Goal: Task Accomplishment & Management: Manage account settings

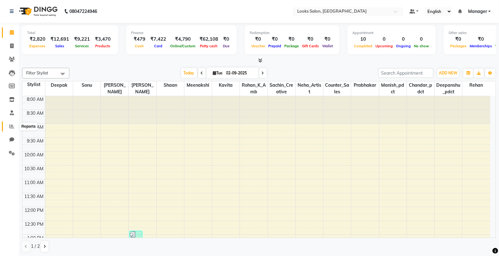
click at [14, 127] on span at bounding box center [11, 126] width 11 height 7
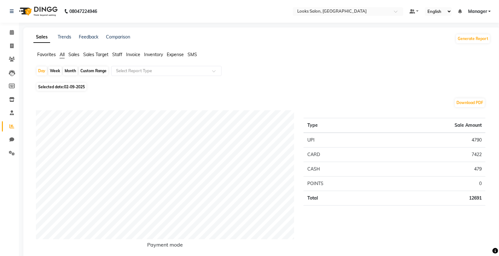
click at [119, 56] on span "Staff" at bounding box center [117, 55] width 10 height 6
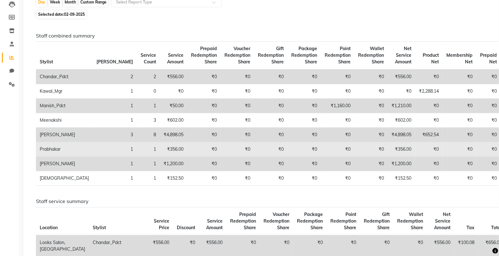
scroll to position [70, 0]
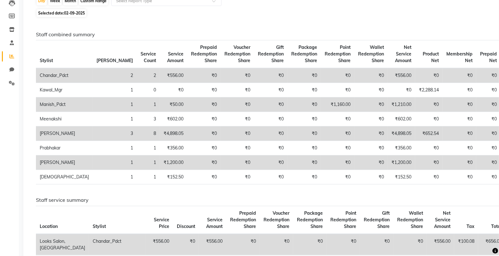
click at [388, 132] on td "₹4,898.05" at bounding box center [401, 133] width 27 height 15
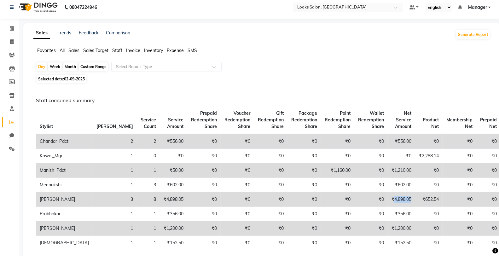
scroll to position [0, 0]
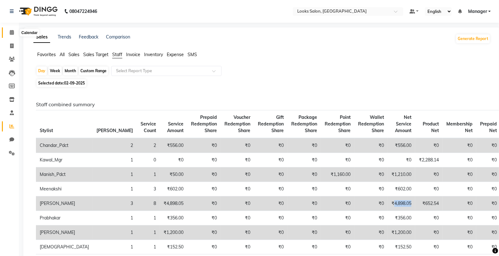
click at [12, 36] on span at bounding box center [11, 32] width 11 height 7
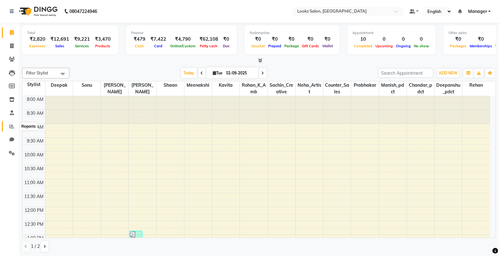
click at [11, 129] on icon at bounding box center [11, 126] width 5 height 5
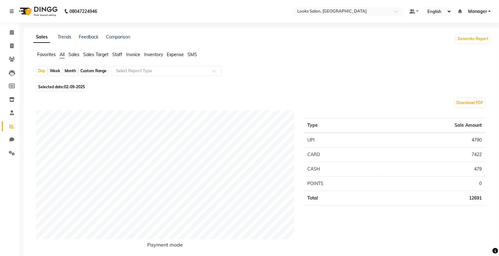
click at [117, 54] on span "Staff" at bounding box center [117, 55] width 10 height 6
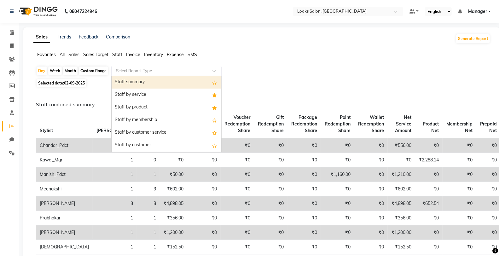
click at [150, 71] on input "text" at bounding box center [160, 71] width 91 height 6
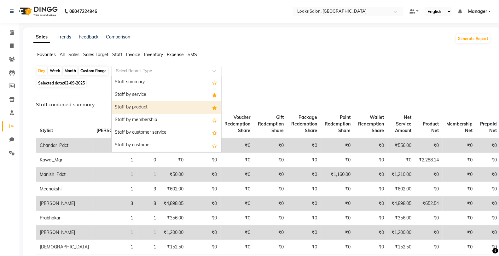
click at [169, 111] on div "Staff by product" at bounding box center [167, 107] width 110 height 13
select select "full_report"
select select "csv"
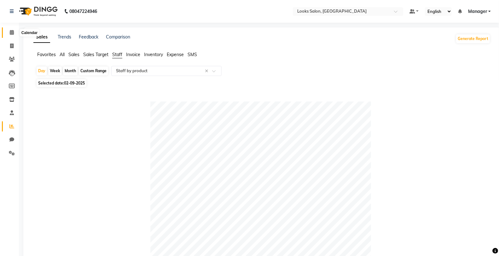
click at [13, 32] on icon at bounding box center [12, 32] width 4 height 5
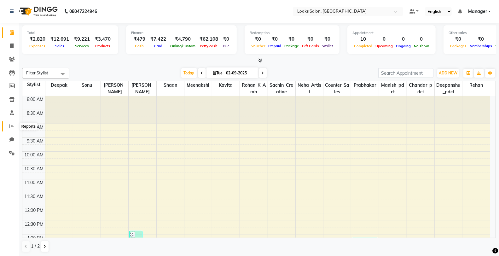
click at [13, 127] on icon at bounding box center [11, 126] width 5 height 5
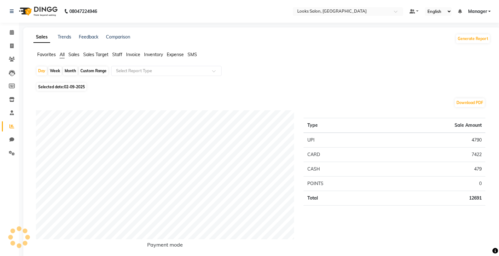
click at [76, 86] on span "02-09-2025" at bounding box center [74, 87] width 21 height 5
select select "9"
select select "2025"
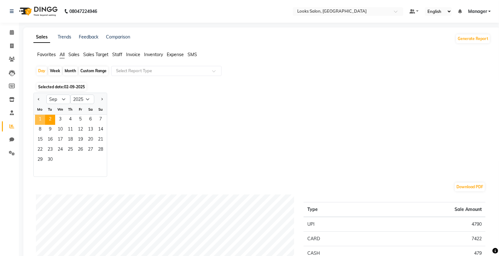
click at [40, 118] on span "1" at bounding box center [40, 120] width 10 height 10
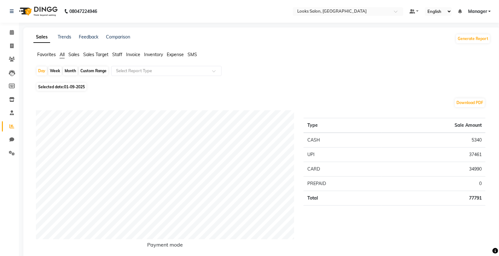
click at [172, 55] on span "Expense" at bounding box center [175, 55] width 17 height 6
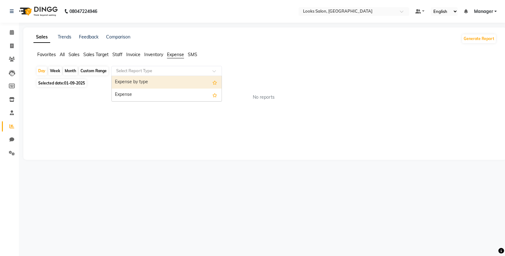
drag, startPoint x: 175, startPoint y: 73, endPoint x: 178, endPoint y: 83, distance: 9.9
click at [175, 74] on input "text" at bounding box center [160, 71] width 91 height 6
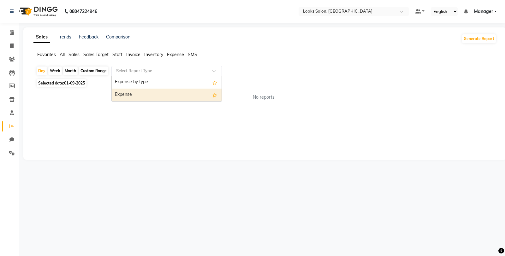
click at [178, 96] on div "Expense" at bounding box center [167, 95] width 110 height 13
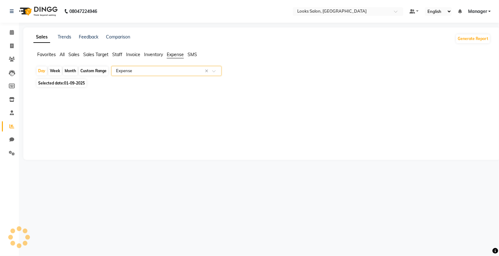
select select "full_report"
select select "csv"
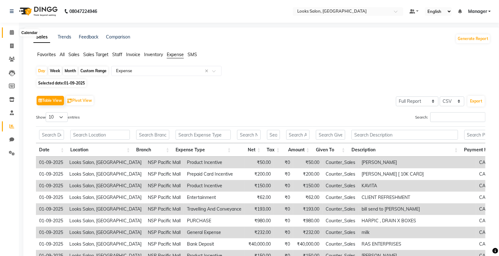
click at [11, 32] on icon at bounding box center [12, 32] width 4 height 5
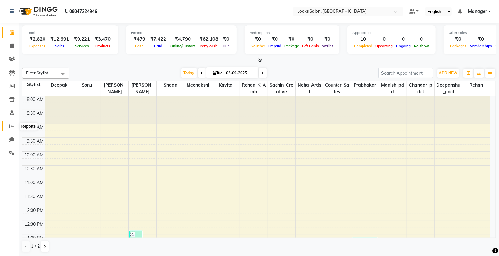
click at [10, 130] on span at bounding box center [11, 126] width 11 height 7
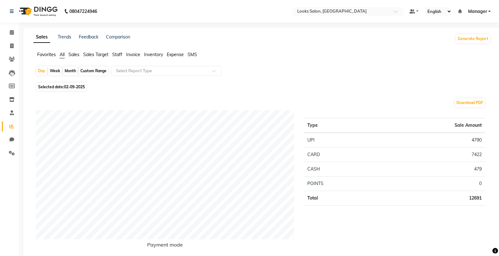
click at [72, 89] on span "02-09-2025" at bounding box center [74, 87] width 21 height 5
select select "9"
select select "2025"
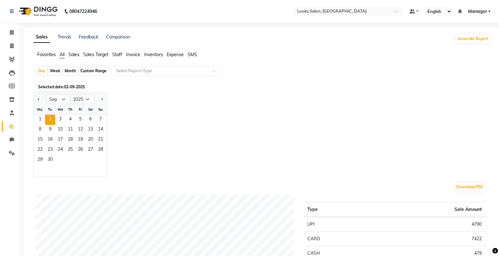
click at [34, 118] on div "1 2 3 4 5 6 7" at bounding box center [70, 120] width 73 height 10
click at [40, 118] on span "1" at bounding box center [40, 120] width 10 height 10
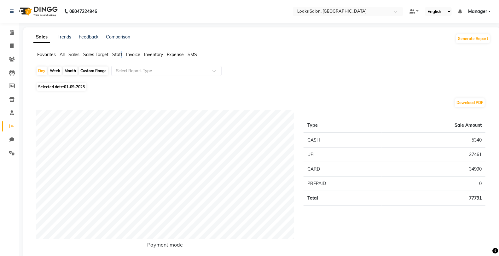
click at [122, 54] on span "Staff" at bounding box center [117, 55] width 10 height 6
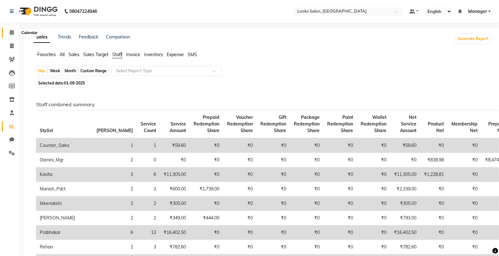
click at [12, 35] on icon at bounding box center [12, 32] width 4 height 5
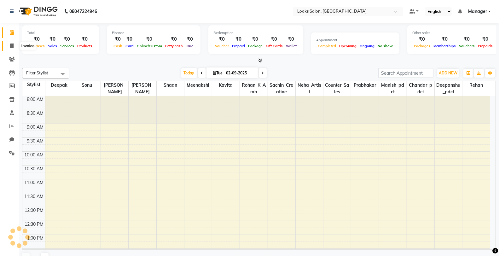
scroll to position [208, 0]
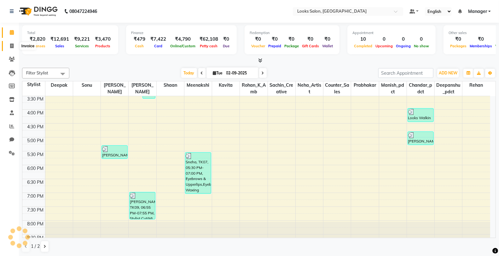
click at [11, 49] on span at bounding box center [11, 46] width 11 height 7
select select "8125"
select select "service"
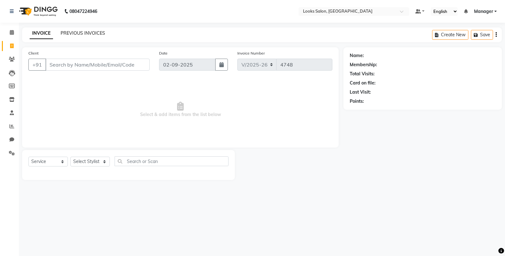
click at [103, 33] on link "PREVIOUS INVOICES" at bounding box center [83, 33] width 44 height 6
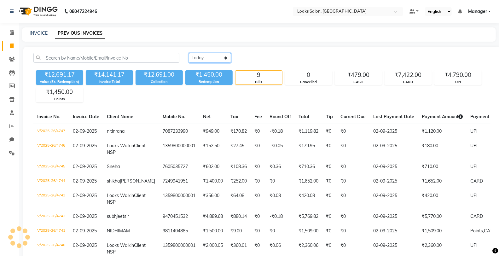
click at [203, 57] on select "[DATE] [DATE] Custom Range" at bounding box center [210, 58] width 42 height 10
select select "[DATE]"
click at [189, 53] on select "[DATE] [DATE] Custom Range" at bounding box center [210, 58] width 42 height 10
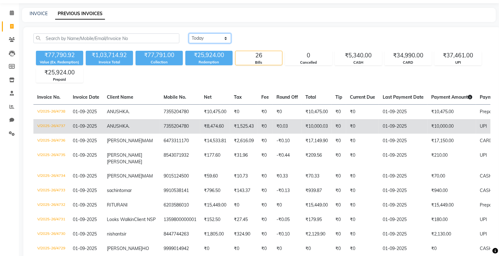
scroll to position [35, 0]
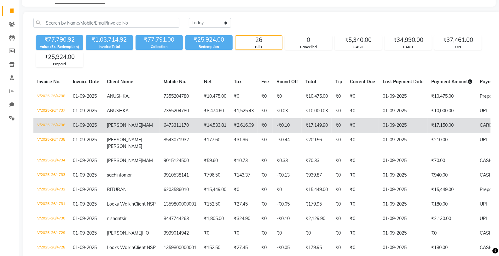
click at [57, 122] on td "V/2025-26/4736" at bounding box center [51, 125] width 36 height 15
click at [50, 125] on td "V/2025-26/4736" at bounding box center [51, 125] width 36 height 15
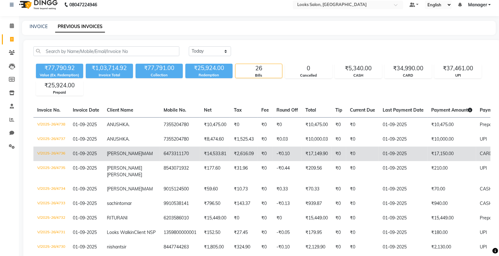
scroll to position [0, 0]
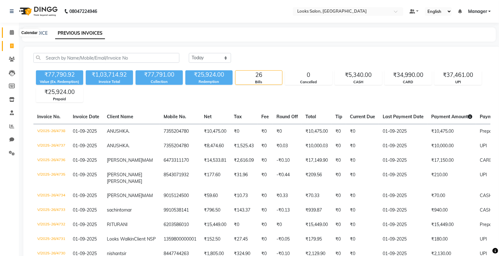
click at [9, 35] on span at bounding box center [11, 32] width 11 height 7
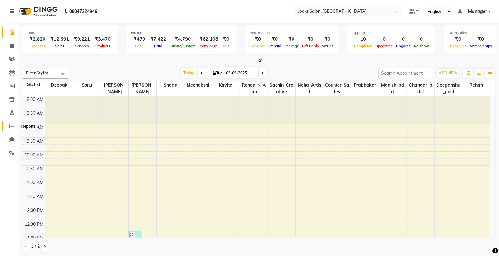
drag, startPoint x: 6, startPoint y: 125, endPoint x: 11, endPoint y: 124, distance: 4.8
click at [6, 125] on span at bounding box center [11, 126] width 11 height 7
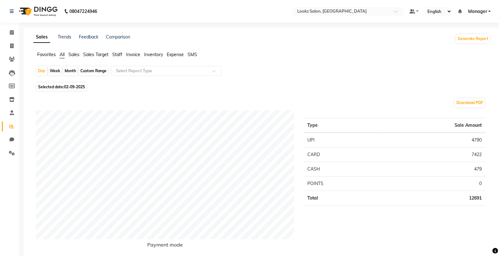
click at [118, 54] on span "Staff" at bounding box center [117, 55] width 10 height 6
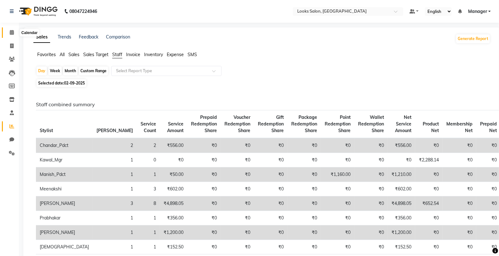
drag, startPoint x: 9, startPoint y: 32, endPoint x: 18, endPoint y: 42, distance: 14.1
click at [9, 32] on span at bounding box center [11, 32] width 11 height 7
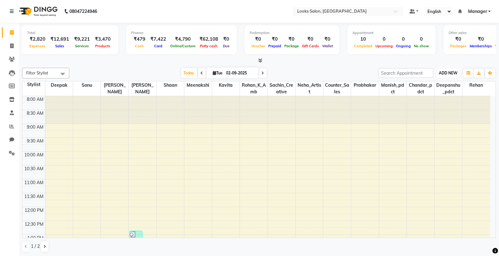
click at [454, 73] on span "ADD NEW" at bounding box center [448, 73] width 19 height 5
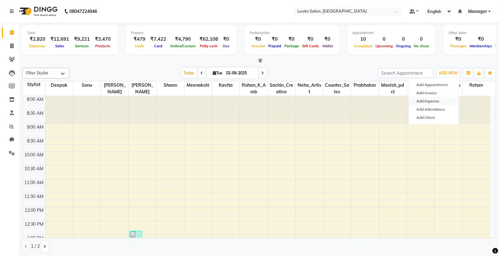
click at [426, 100] on link "Add Expense" at bounding box center [434, 101] width 50 height 8
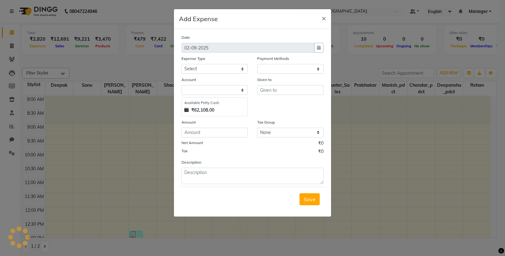
select select "1"
select select "7255"
click at [219, 71] on select "Select Bank Deposit Blinkit Cash Handover CLIENT Client ordered food Client Ref…" at bounding box center [214, 69] width 66 height 10
select select "19910"
click at [181, 64] on select "Select Bank Deposit Blinkit Cash Handover CLIENT Client ordered food Client Ref…" at bounding box center [214, 69] width 66 height 10
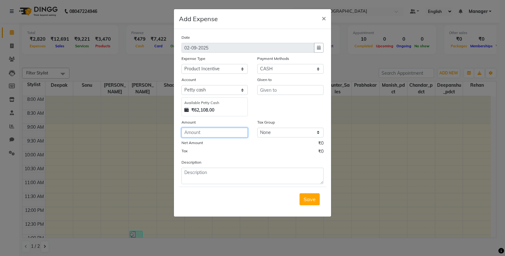
click at [210, 130] on input "number" at bounding box center [214, 133] width 66 height 10
type input "1"
type input "40"
click at [291, 90] on input "text" at bounding box center [290, 90] width 66 height 10
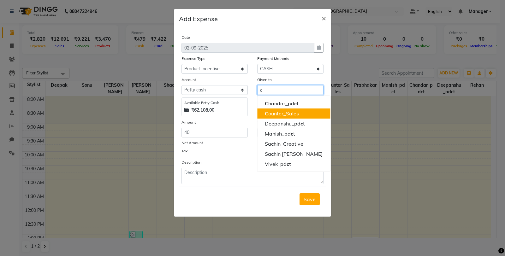
click at [280, 114] on ngb-highlight "C ounter_Sales" at bounding box center [282, 113] width 34 height 6
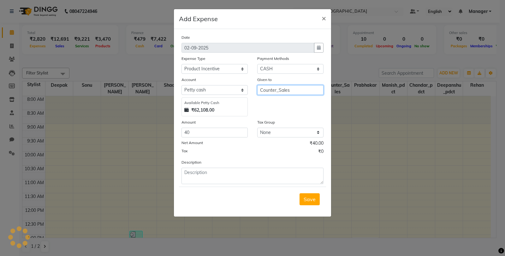
type input "Counter_Sales"
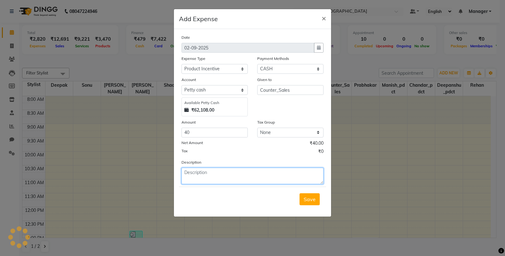
click at [245, 180] on textarea at bounding box center [252, 176] width 142 height 16
type textarea "[PERSON_NAME]"
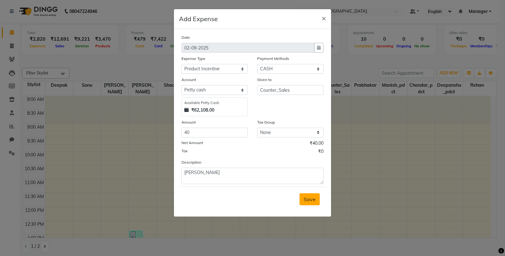
click at [311, 200] on span "Save" at bounding box center [309, 199] width 12 height 6
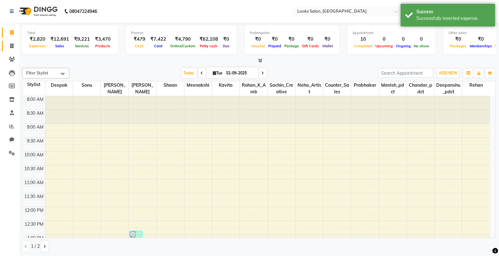
click at [9, 41] on link "Invoice" at bounding box center [9, 46] width 15 height 10
select select "service"
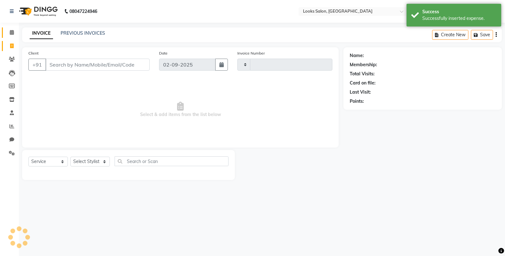
type input "4748"
select select "8125"
click at [13, 32] on icon at bounding box center [12, 32] width 4 height 5
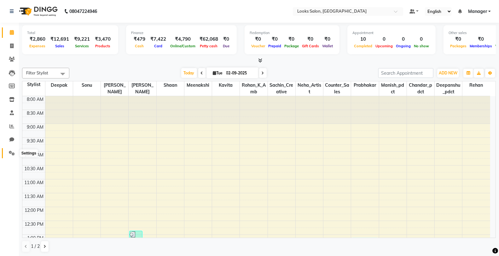
click at [12, 150] on span at bounding box center [11, 153] width 11 height 7
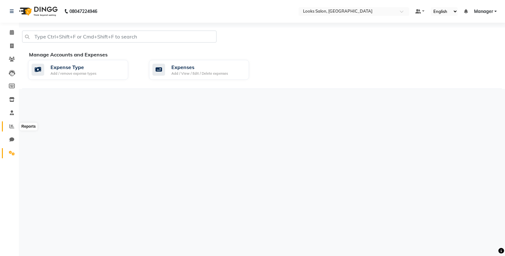
click at [10, 129] on icon at bounding box center [11, 126] width 5 height 5
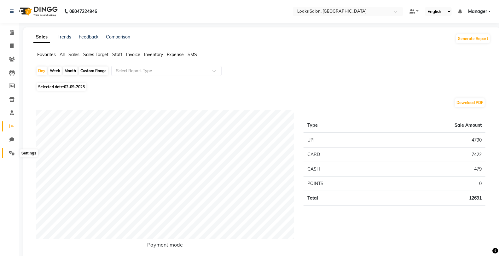
click at [7, 153] on span at bounding box center [11, 153] width 11 height 7
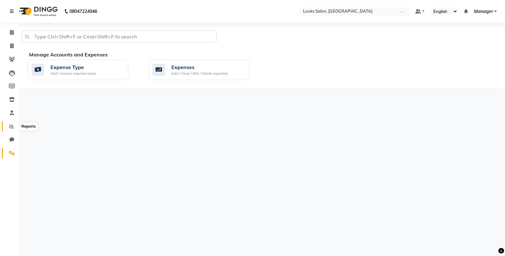
click at [10, 125] on icon at bounding box center [11, 126] width 5 height 5
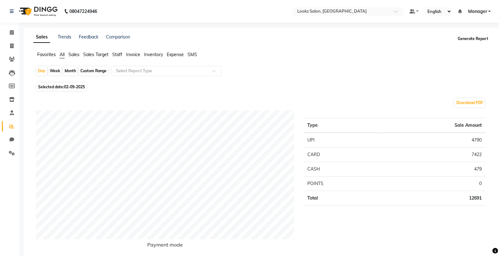
click at [477, 40] on button "Generate Report" at bounding box center [473, 38] width 34 height 9
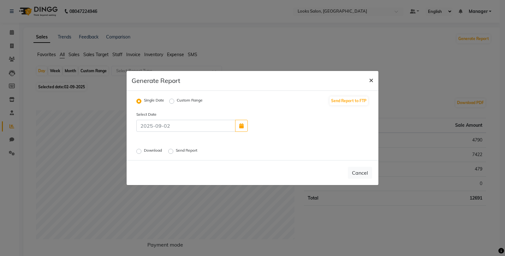
click at [369, 79] on span "×" at bounding box center [371, 79] width 4 height 9
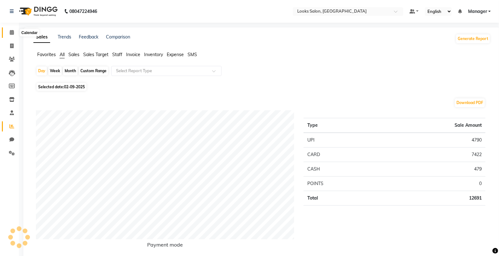
click at [11, 32] on icon at bounding box center [12, 32] width 4 height 5
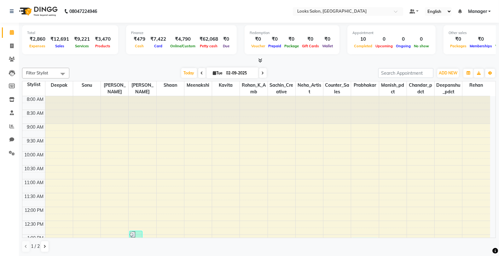
click at [261, 61] on icon at bounding box center [260, 60] width 4 height 5
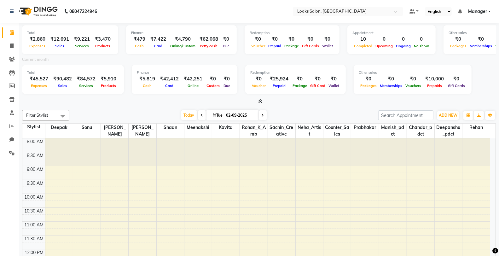
click at [261, 102] on icon at bounding box center [260, 101] width 4 height 5
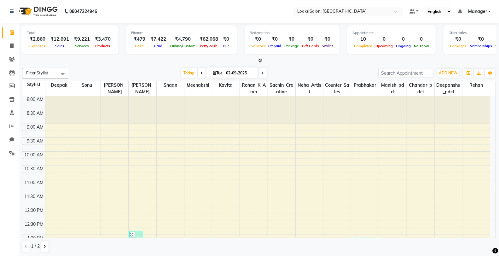
click at [259, 59] on icon at bounding box center [260, 60] width 4 height 5
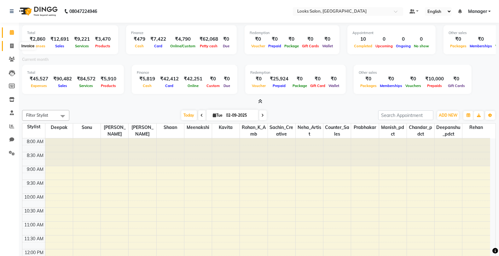
click at [10, 43] on span at bounding box center [11, 46] width 11 height 7
select select "service"
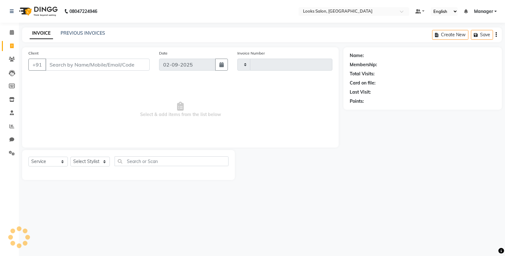
type input "4748"
select select "8125"
click at [77, 35] on link "PREVIOUS INVOICES" at bounding box center [83, 33] width 44 height 6
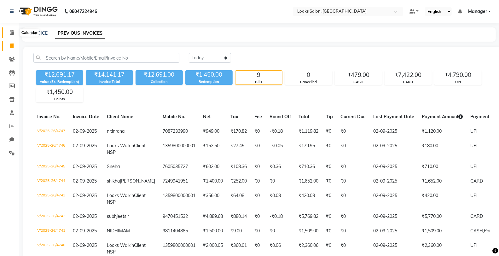
click at [11, 32] on icon at bounding box center [12, 32] width 4 height 5
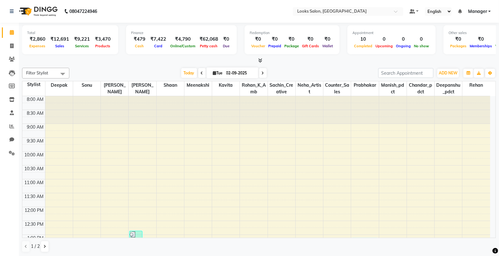
click at [259, 61] on icon at bounding box center [260, 60] width 4 height 5
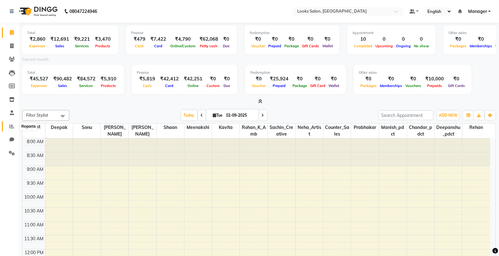
click at [8, 126] on span at bounding box center [11, 126] width 11 height 7
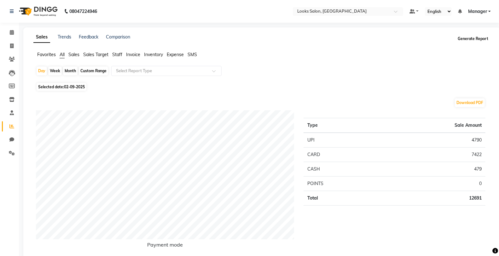
click at [473, 39] on button "Generate Report" at bounding box center [473, 38] width 34 height 9
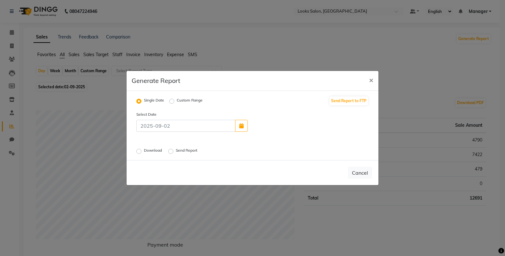
click at [176, 152] on label "Send Report" at bounding box center [187, 152] width 23 height 8
click at [170, 152] on input "Send Report" at bounding box center [171, 151] width 4 height 4
click at [360, 174] on button "Send" at bounding box center [362, 172] width 20 height 11
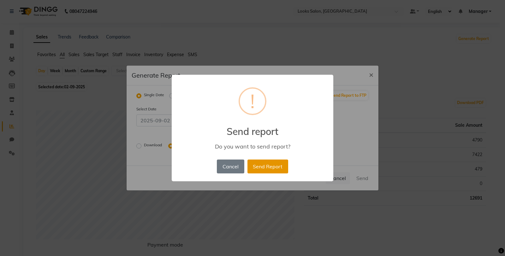
click at [273, 173] on button "Send Report" at bounding box center [267, 167] width 41 height 14
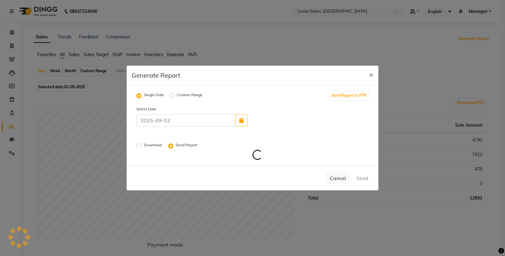
radio input "false"
